Goal: Task Accomplishment & Management: Complete application form

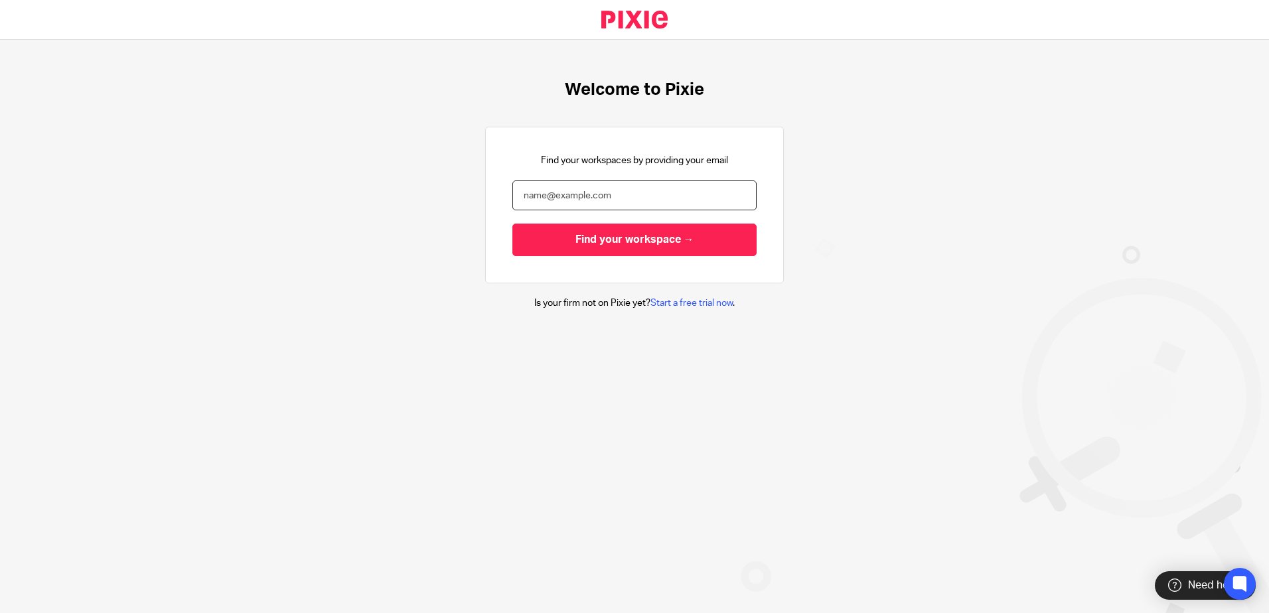
click at [594, 189] on input "email" at bounding box center [635, 196] width 244 height 30
type input "[EMAIL_ADDRESS][DOMAIN_NAME]"
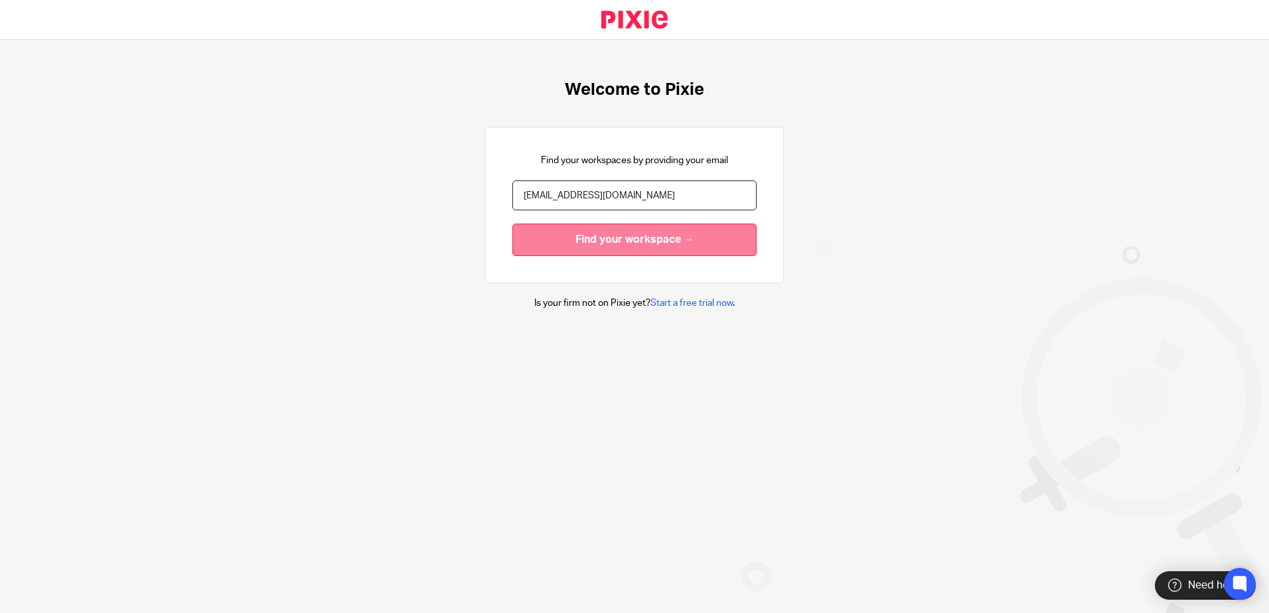
click at [586, 247] on input "Find your workspace →" at bounding box center [635, 240] width 244 height 33
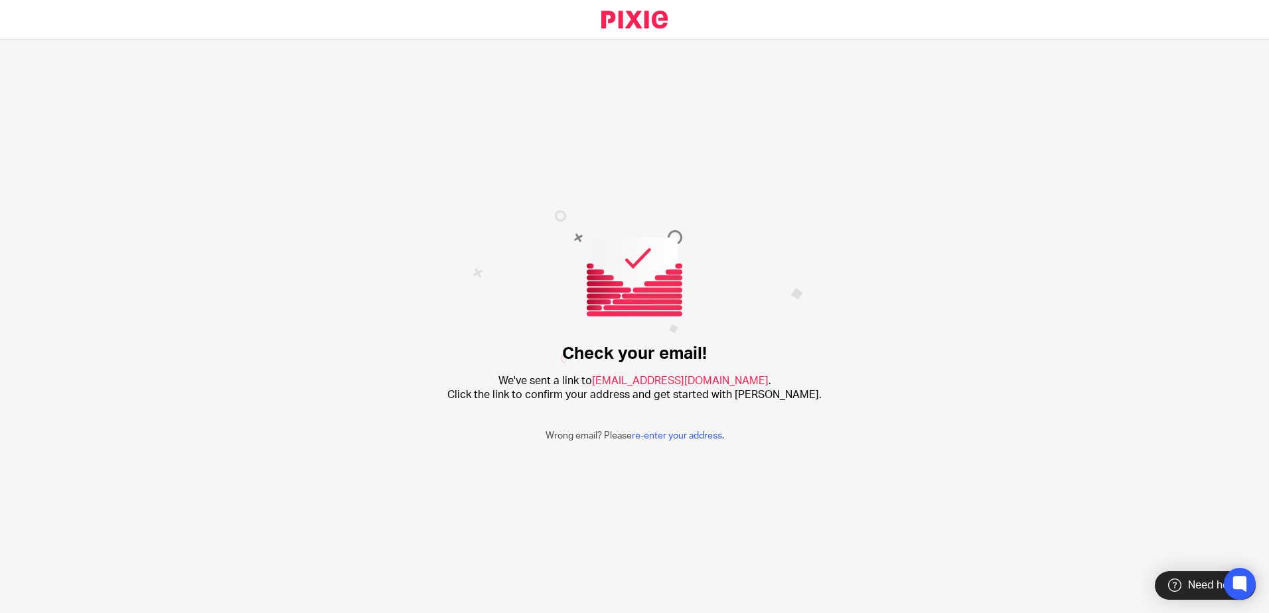
click at [574, 237] on img at bounding box center [638, 286] width 331 height 153
click at [966, 169] on div "Check your email! We've sent a link to sue@in-accountancy.co.uk . Click the lin…" at bounding box center [634, 327] width 1269 height 574
